Goal: Task Accomplishment & Management: Manage account settings

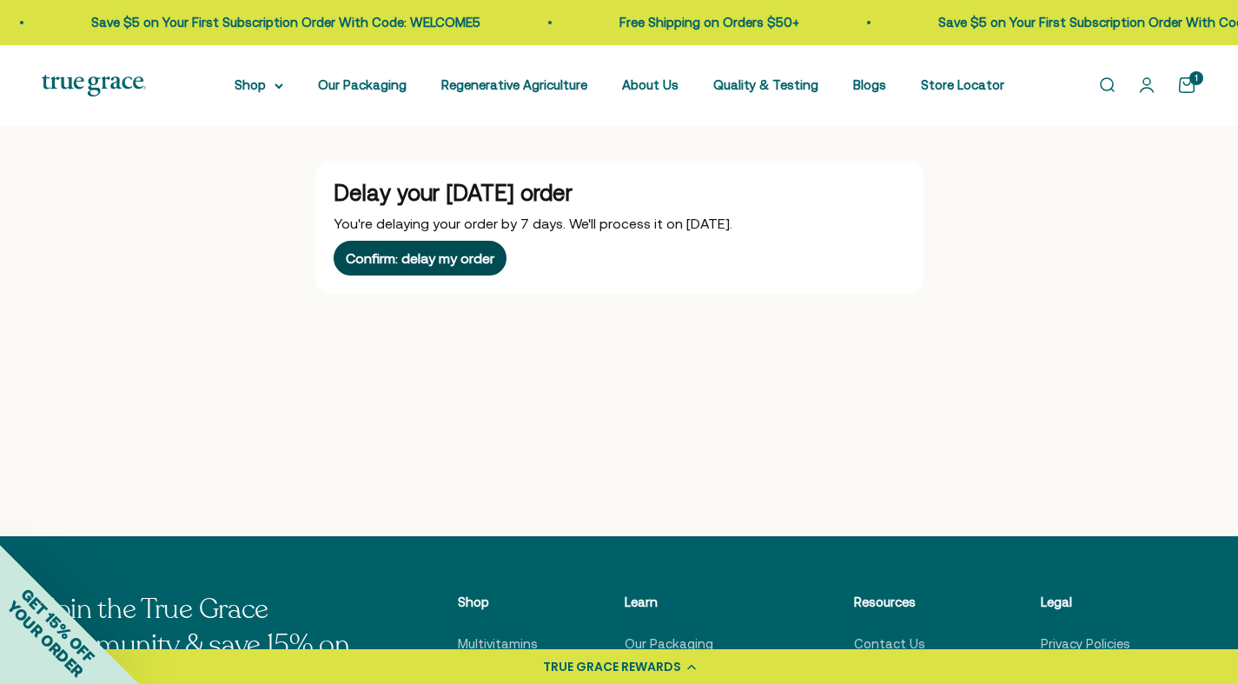
click at [480, 260] on div "Confirm: delay my order" at bounding box center [420, 258] width 149 height 14
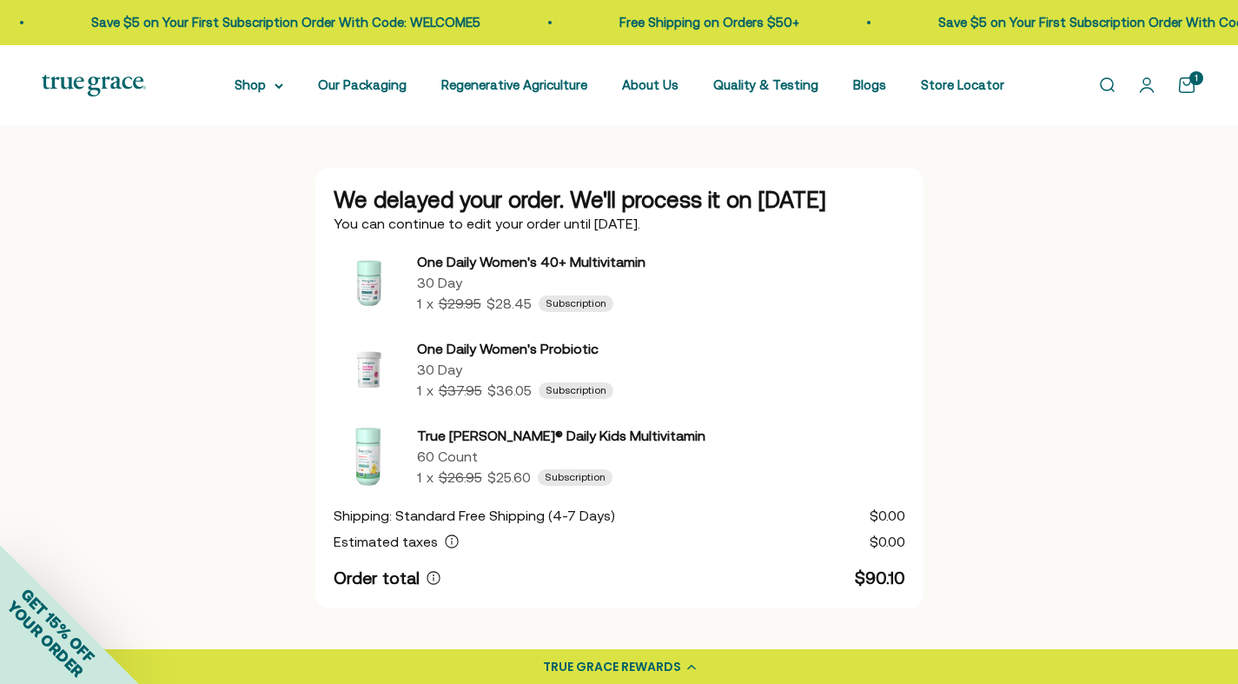
click at [397, 95] on li "Our Packaging" at bounding box center [362, 85] width 89 height 21
click at [396, 83] on link "Our Packaging" at bounding box center [362, 84] width 89 height 15
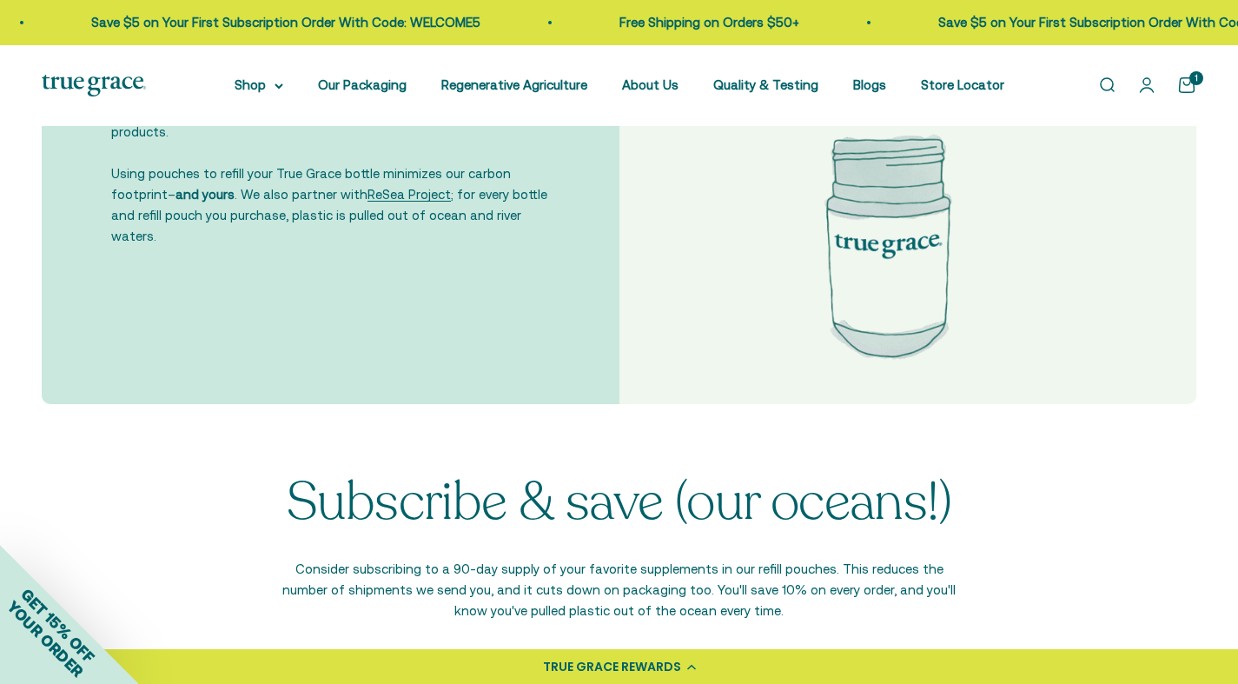
scroll to position [3509, 0]
